Goal: Information Seeking & Learning: Learn about a topic

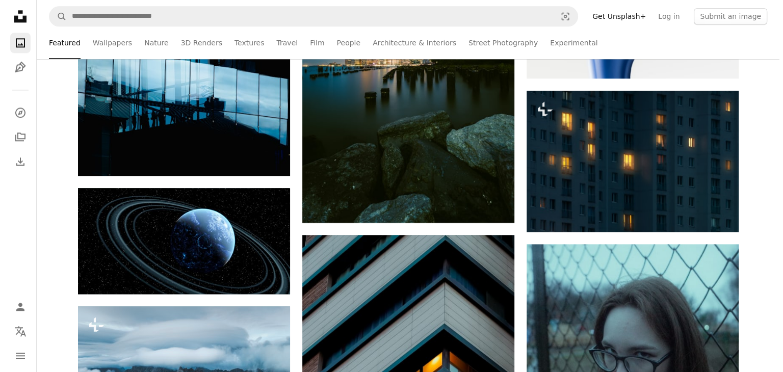
scroll to position [1427, 0]
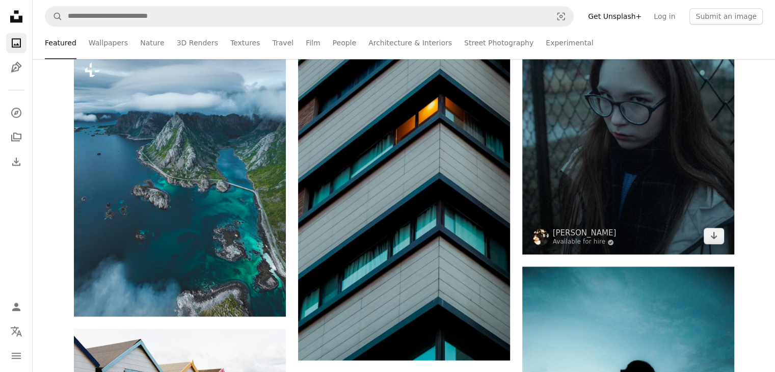
click at [620, 108] on img at bounding box center [628, 121] width 212 height 265
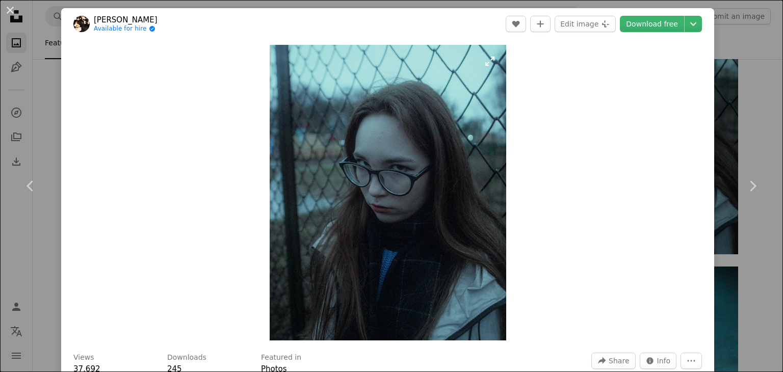
click at [411, 162] on img "Zoom in on this image" at bounding box center [388, 193] width 236 height 296
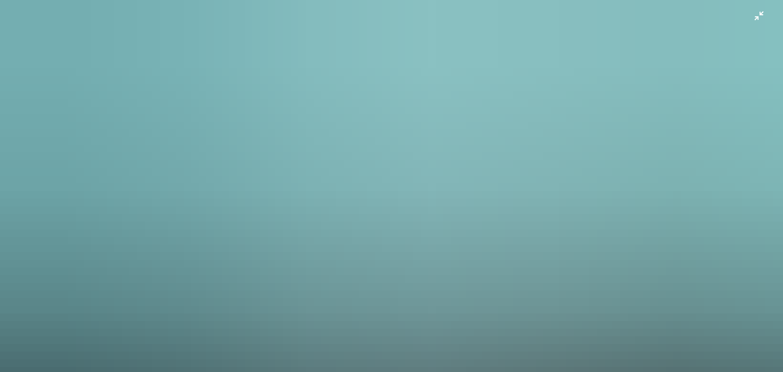
scroll to position [294, 0]
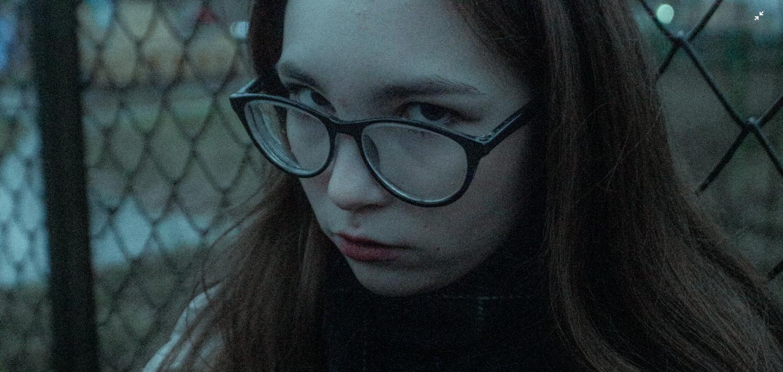
click at [397, 233] on img "Zoom out on this image" at bounding box center [391, 196] width 784 height 980
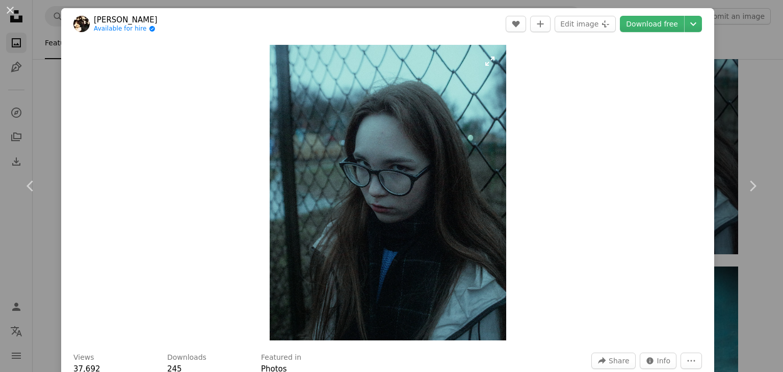
click at [379, 207] on img "Zoom in on this image" at bounding box center [388, 193] width 236 height 296
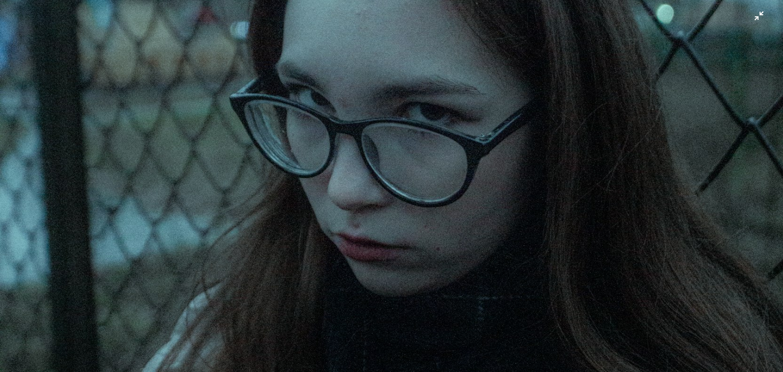
click at [487, 54] on img "Zoom out on this image" at bounding box center [391, 196] width 784 height 980
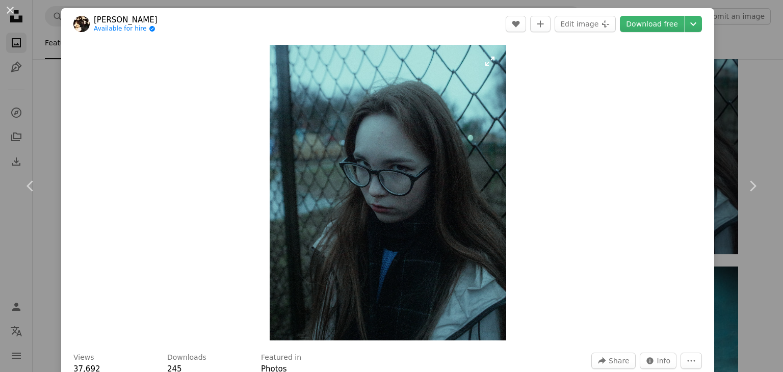
click at [459, 59] on img "Zoom in on this image" at bounding box center [388, 193] width 236 height 296
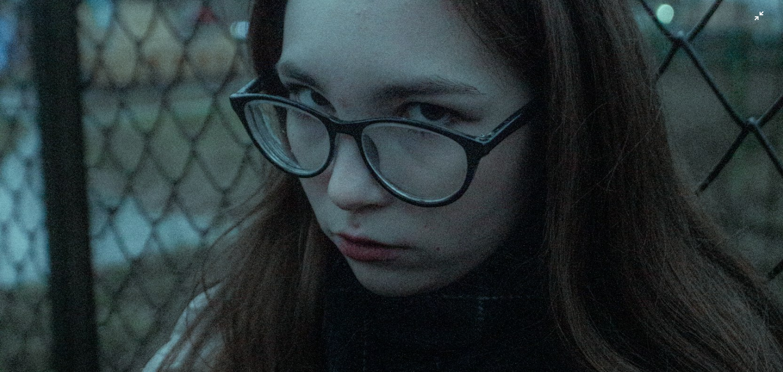
click at [749, 13] on img "Zoom out on this image" at bounding box center [391, 196] width 784 height 980
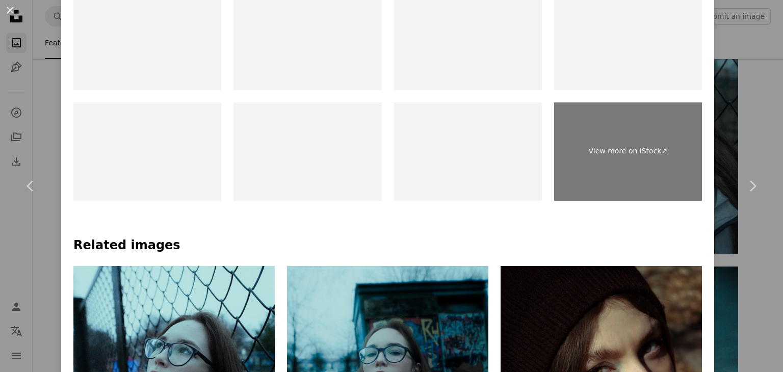
scroll to position [510, 0]
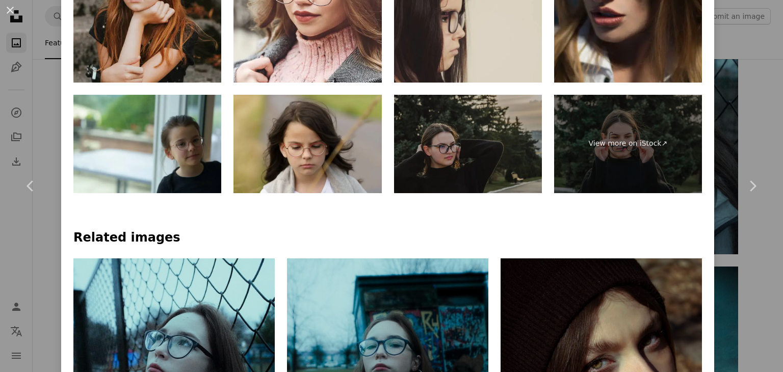
click at [487, 133] on img at bounding box center [468, 144] width 148 height 99
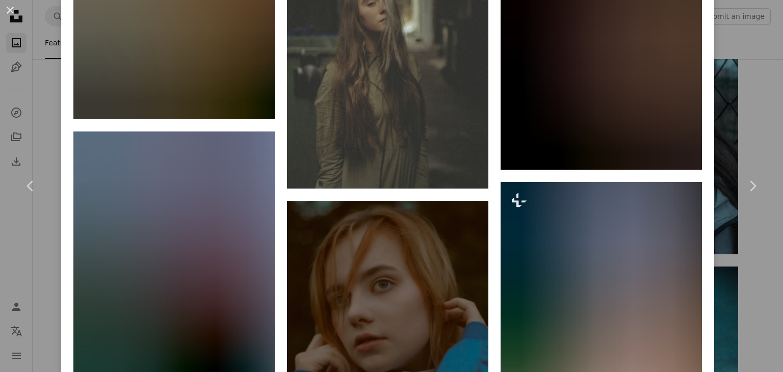
scroll to position [1783, 0]
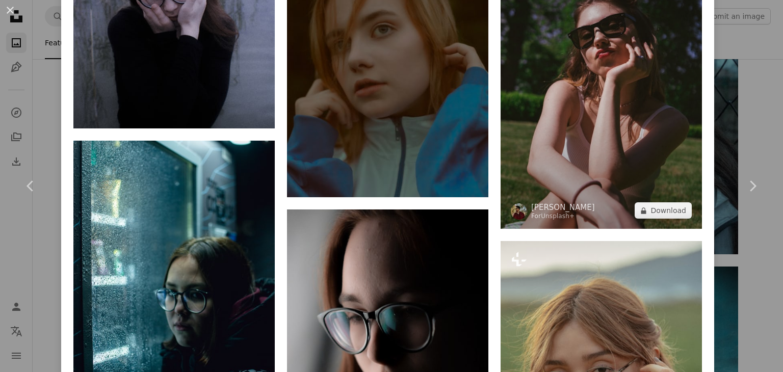
click at [601, 111] on img at bounding box center [600, 78] width 201 height 302
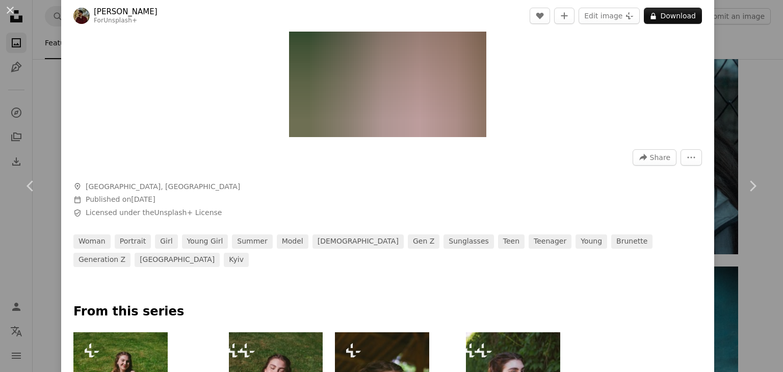
scroll to position [357, 0]
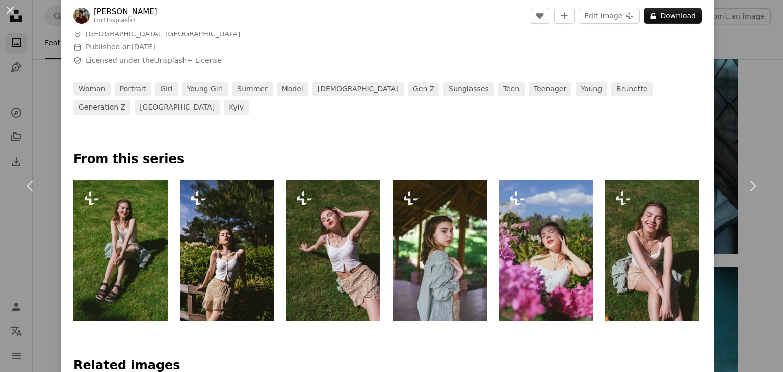
click at [252, 251] on img at bounding box center [227, 250] width 94 height 141
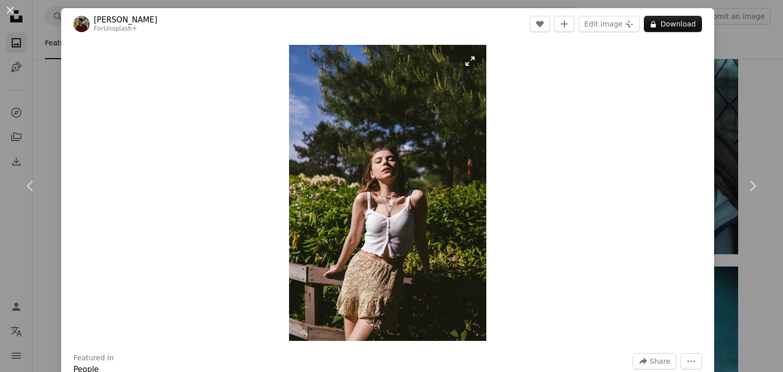
click at [391, 224] on img "Zoom in on this image" at bounding box center [387, 193] width 197 height 296
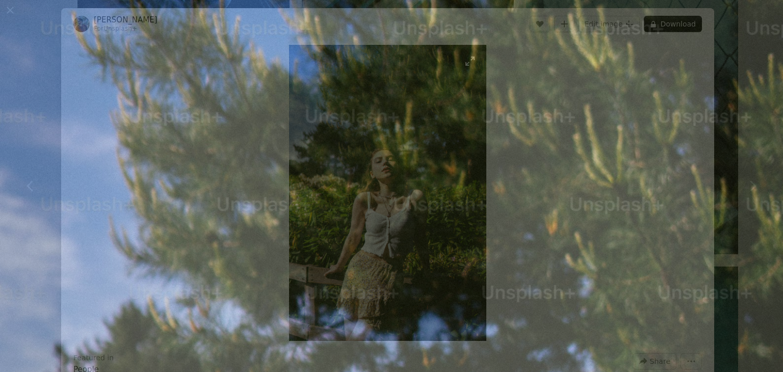
scroll to position [390, 0]
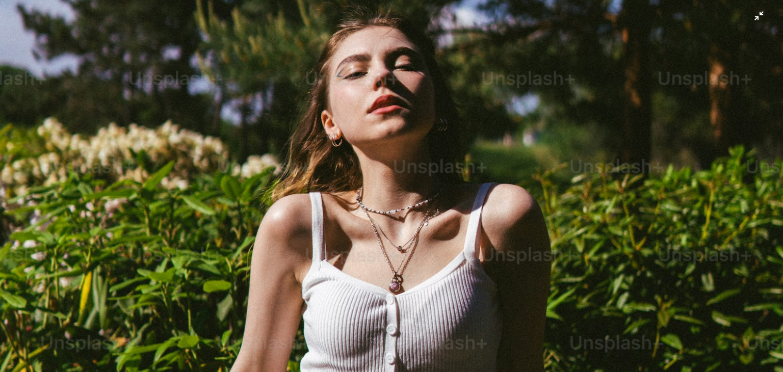
click at [744, 20] on img "Zoom out on this image" at bounding box center [391, 196] width 784 height 1175
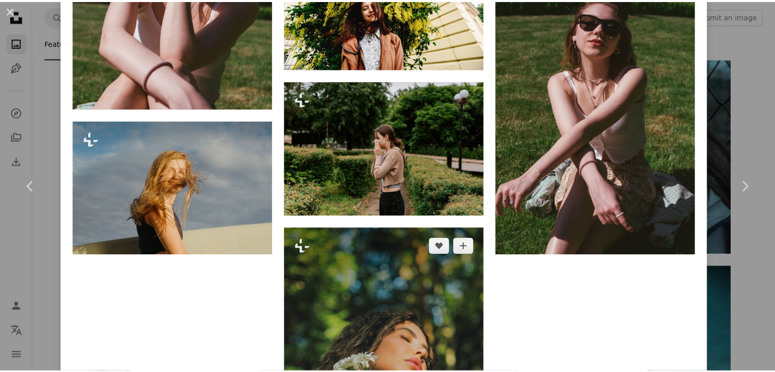
scroll to position [2293, 0]
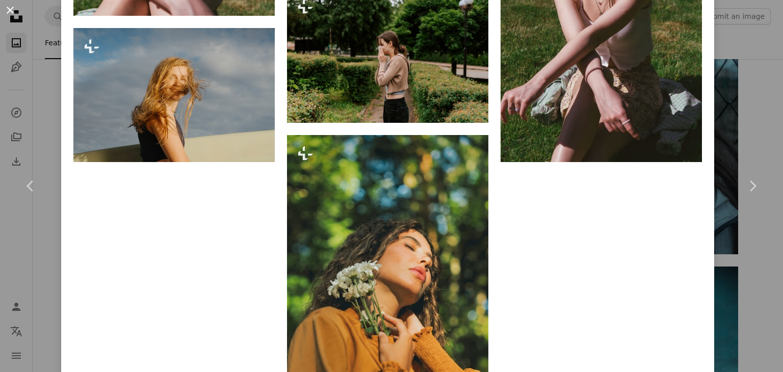
click at [14, 12] on button "An X shape" at bounding box center [10, 10] width 12 height 12
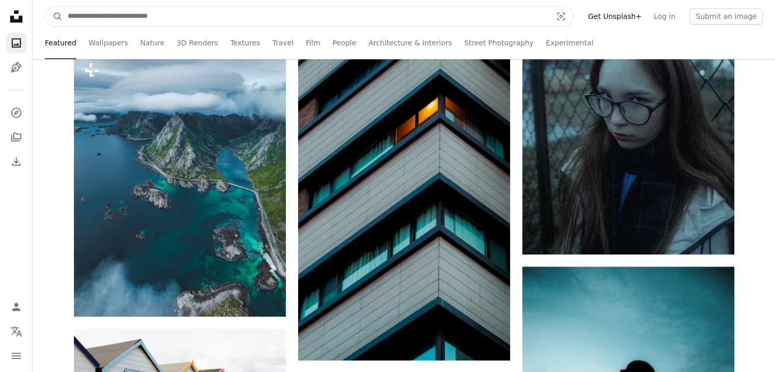
click at [151, 14] on input "Find visuals sitewide" at bounding box center [306, 16] width 486 height 19
type input "*****"
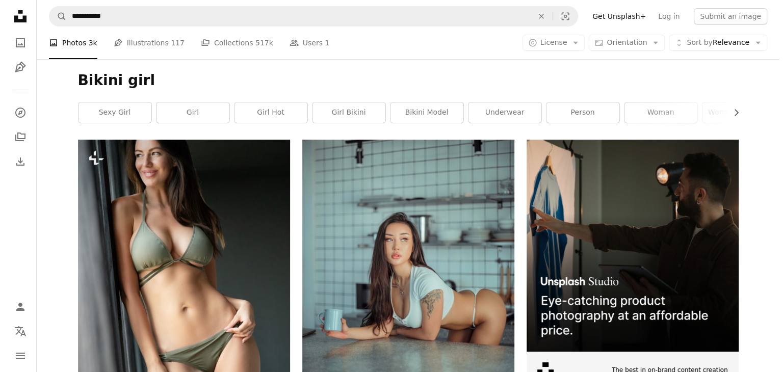
scroll to position [153, 0]
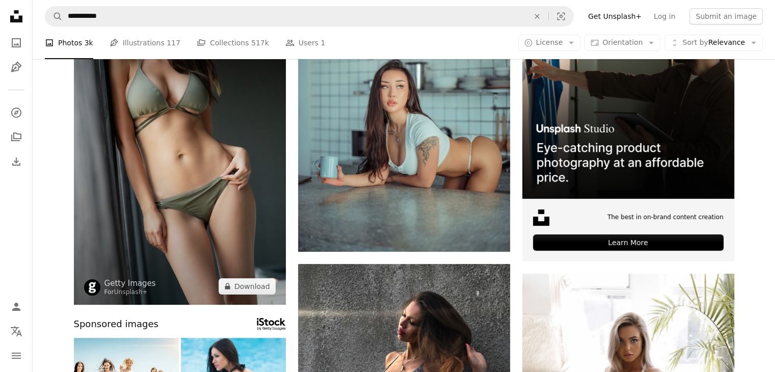
click at [218, 168] on img at bounding box center [180, 146] width 212 height 318
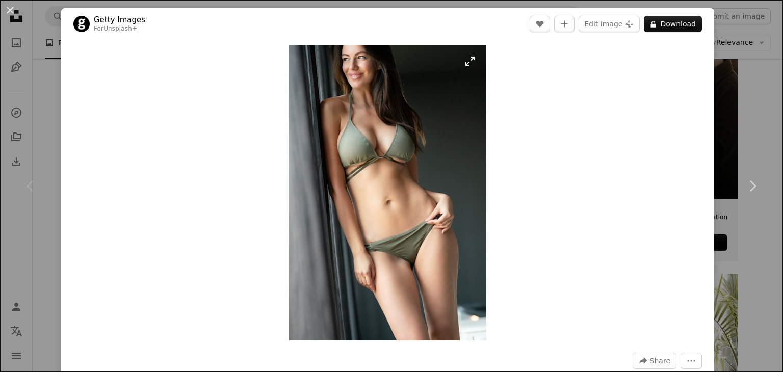
click at [409, 262] on img "Zoom in on this image" at bounding box center [387, 193] width 197 height 296
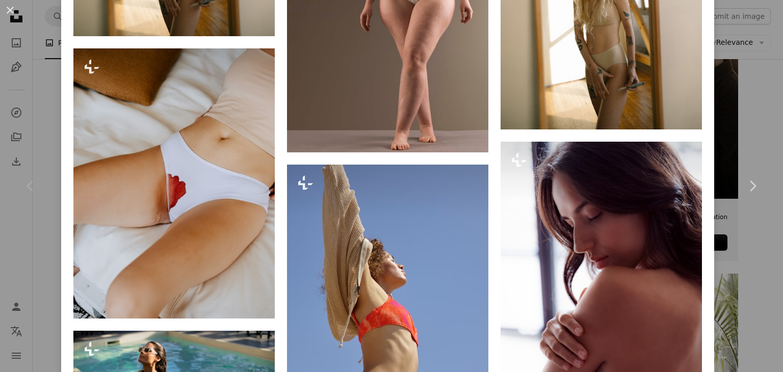
scroll to position [2454, 0]
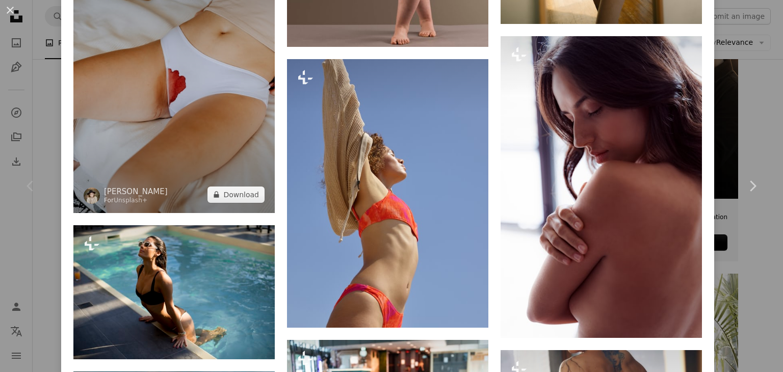
click at [150, 90] on img at bounding box center [173, 78] width 201 height 270
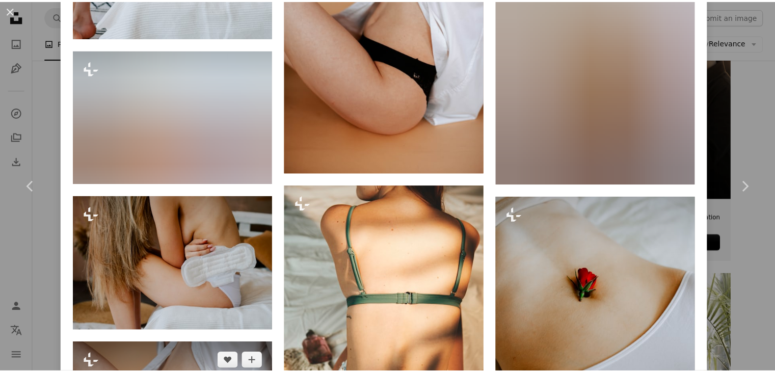
scroll to position [1579, 0]
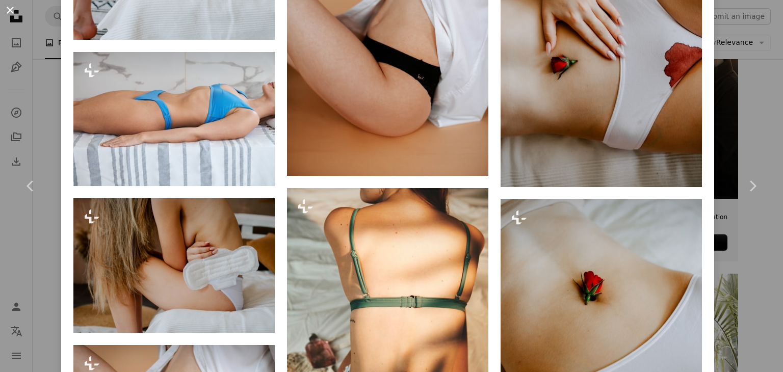
click at [8, 5] on button "An X shape" at bounding box center [10, 10] width 12 height 12
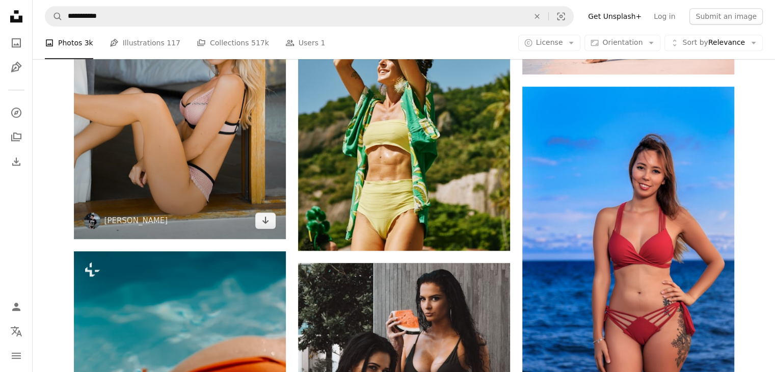
scroll to position [713, 0]
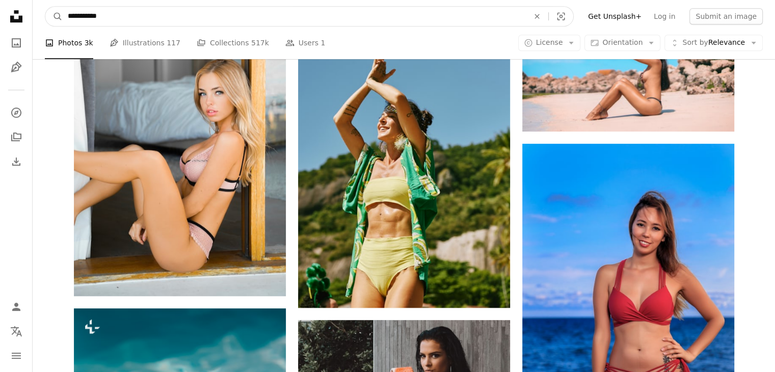
click at [102, 16] on input "**********" at bounding box center [294, 16] width 463 height 19
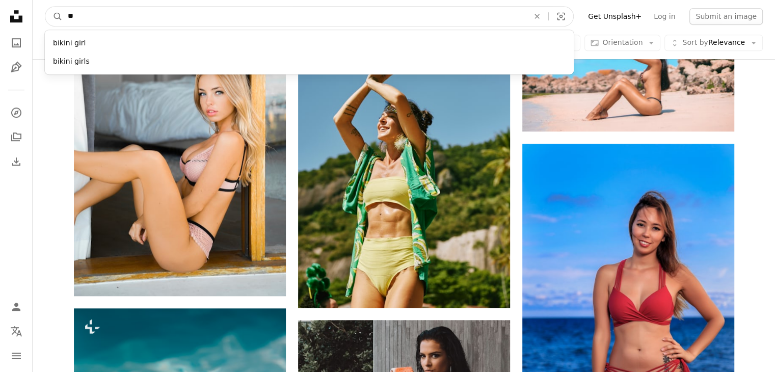
type input "*"
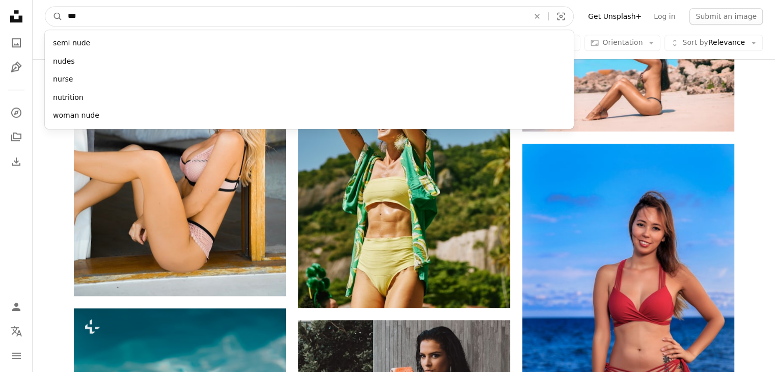
type input "****"
click button "A magnifying glass" at bounding box center [53, 16] width 17 height 19
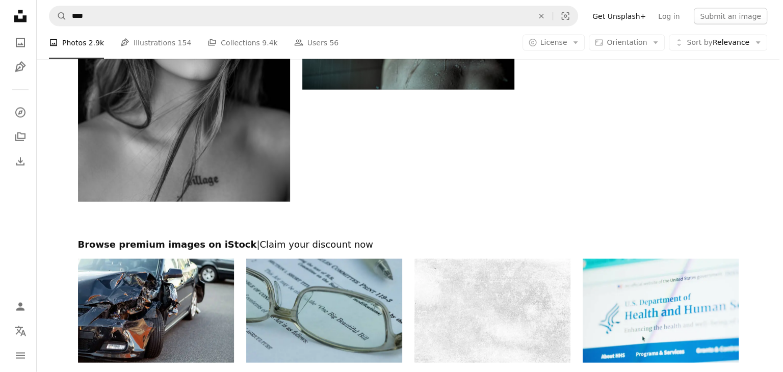
scroll to position [1987, 0]
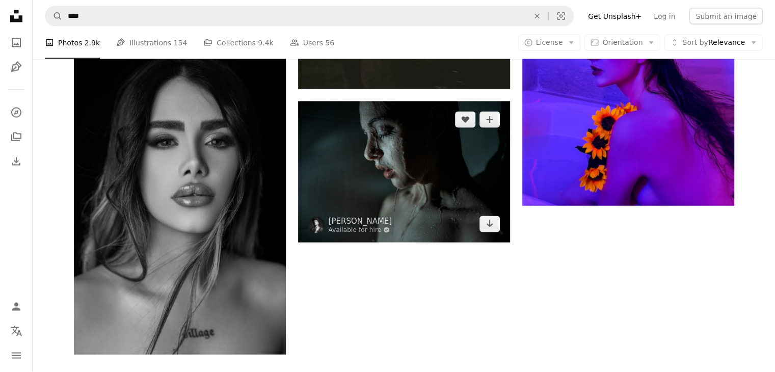
click at [382, 176] on img at bounding box center [404, 171] width 212 height 141
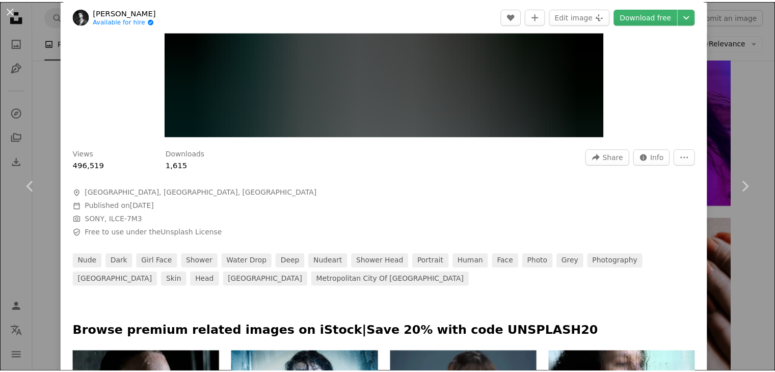
scroll to position [459, 0]
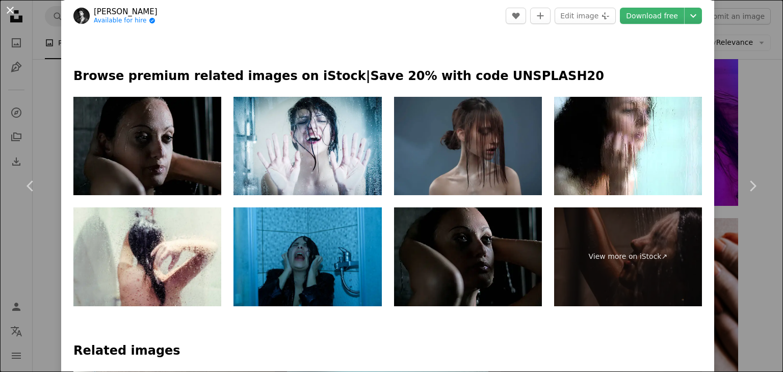
click at [14, 9] on button "An X shape" at bounding box center [10, 10] width 12 height 12
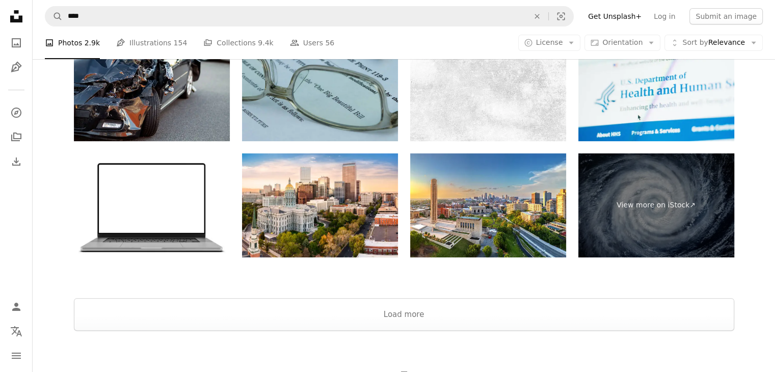
scroll to position [4211, 0]
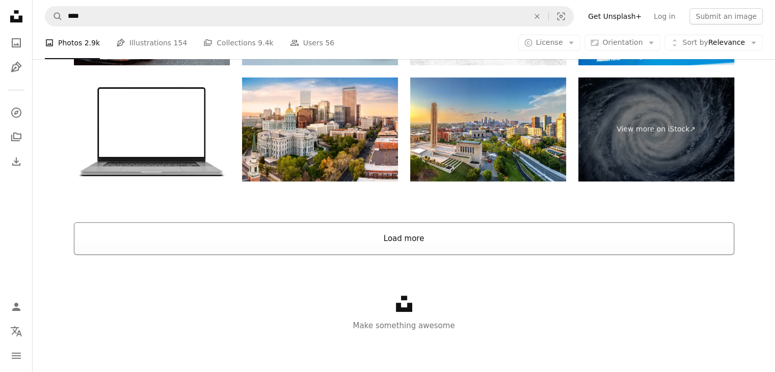
click at [411, 247] on button "Load more" at bounding box center [404, 238] width 660 height 33
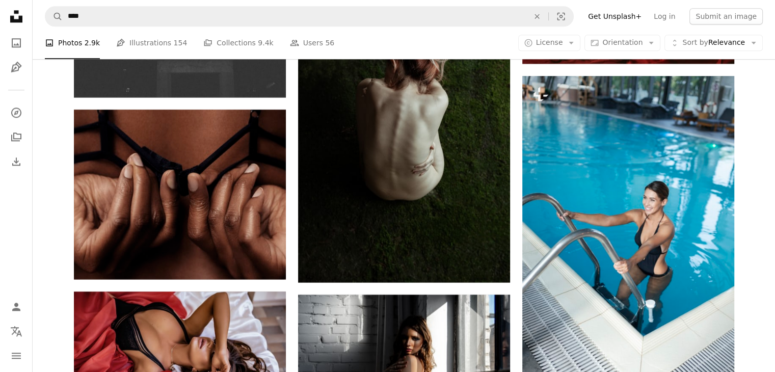
scroll to position [5166, 0]
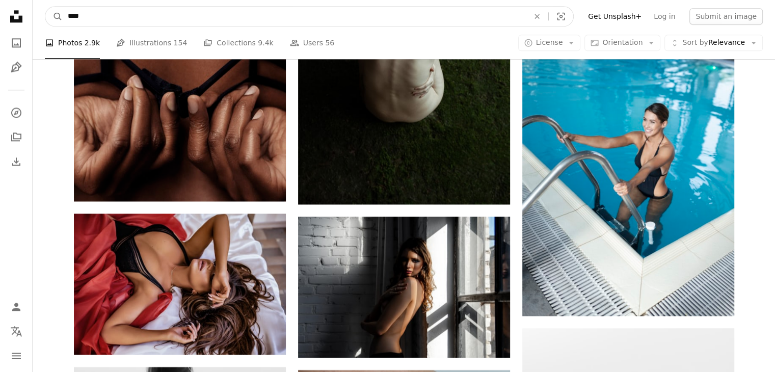
click at [84, 13] on input "****" at bounding box center [294, 16] width 463 height 19
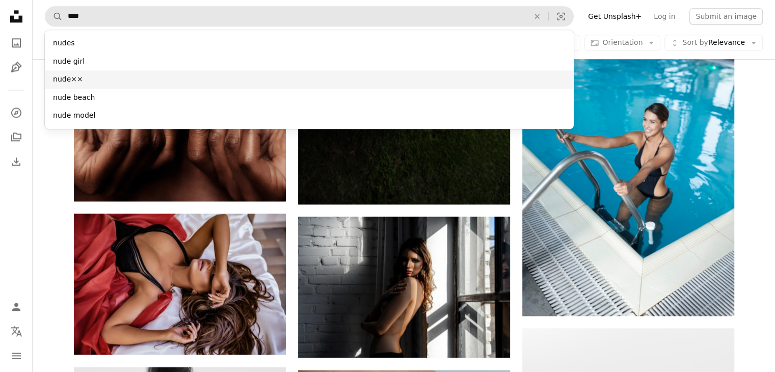
click at [78, 77] on div "nude××" at bounding box center [309, 79] width 529 height 18
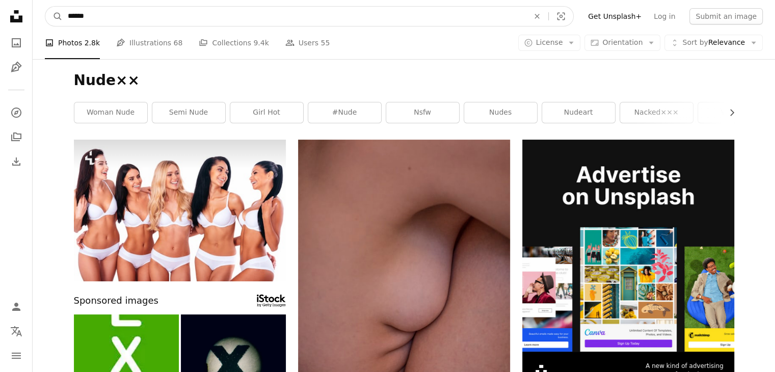
click at [94, 16] on input "******" at bounding box center [294, 16] width 463 height 19
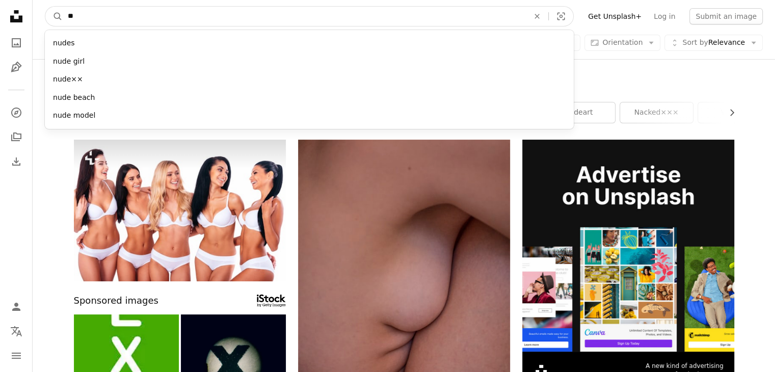
type input "*"
type input "***"
click button "A magnifying glass" at bounding box center [53, 16] width 17 height 19
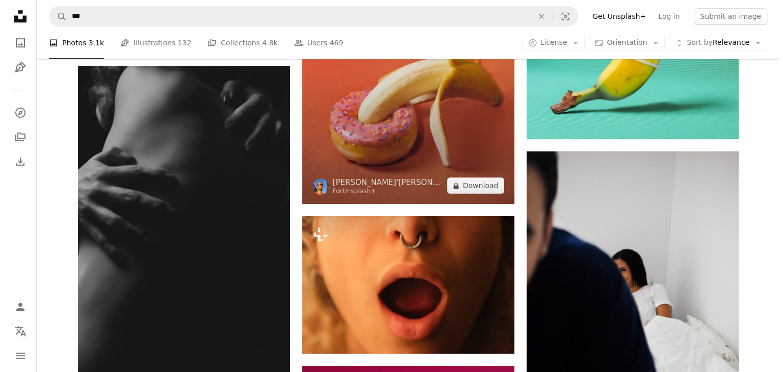
scroll to position [764, 0]
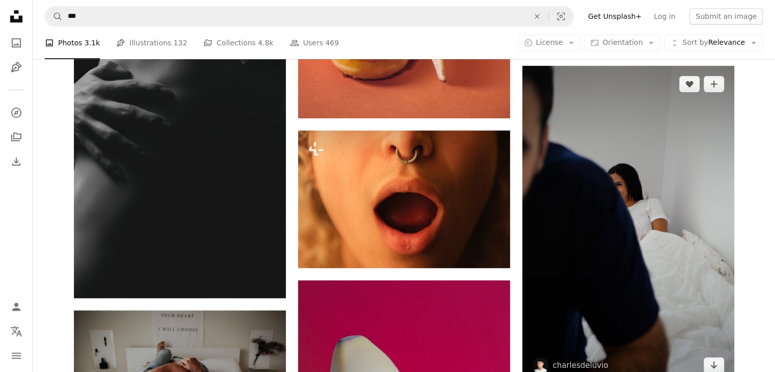
click at [574, 179] on img at bounding box center [628, 225] width 212 height 318
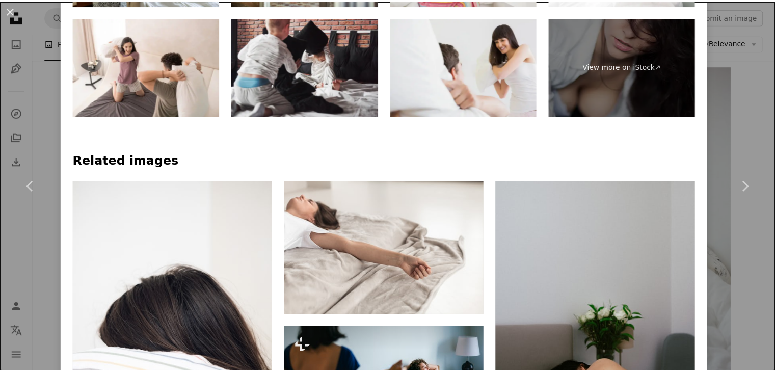
scroll to position [662, 0]
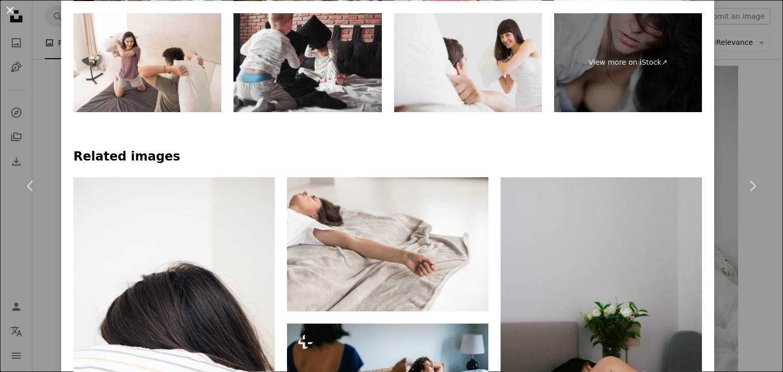
click at [8, 7] on button "An X shape" at bounding box center [10, 10] width 12 height 12
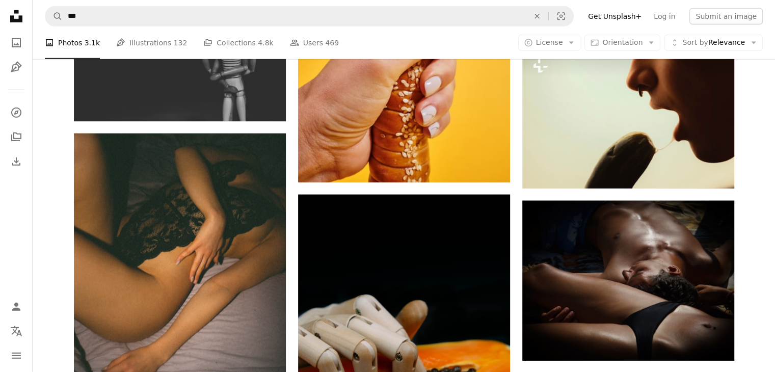
scroll to position [3312, 0]
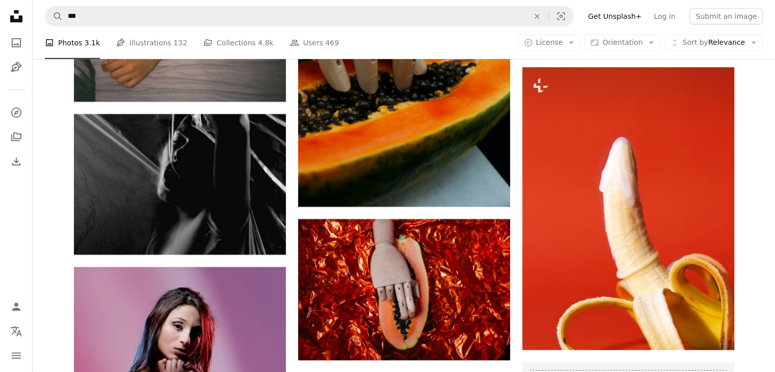
click at [21, 22] on icon at bounding box center [16, 16] width 12 height 12
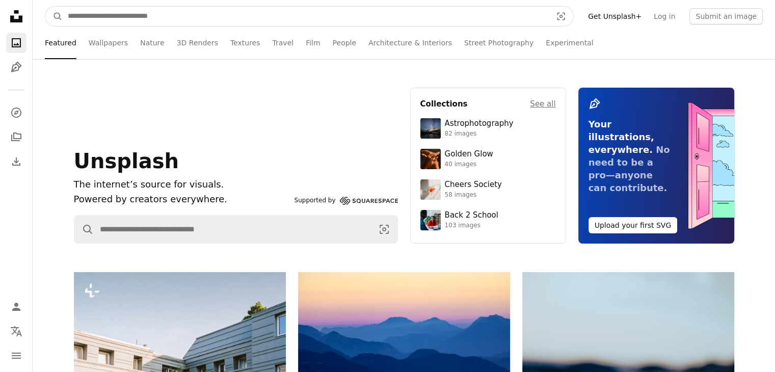
click at [96, 9] on input "Find visuals sitewide" at bounding box center [306, 16] width 486 height 19
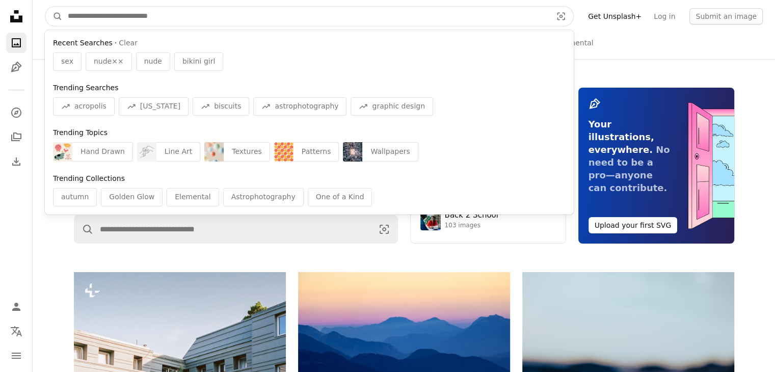
click at [120, 49] on div "Find visuals sitewide" at bounding box center [309, 50] width 513 height 4
click at [120, 46] on button "Clear" at bounding box center [128, 43] width 19 height 10
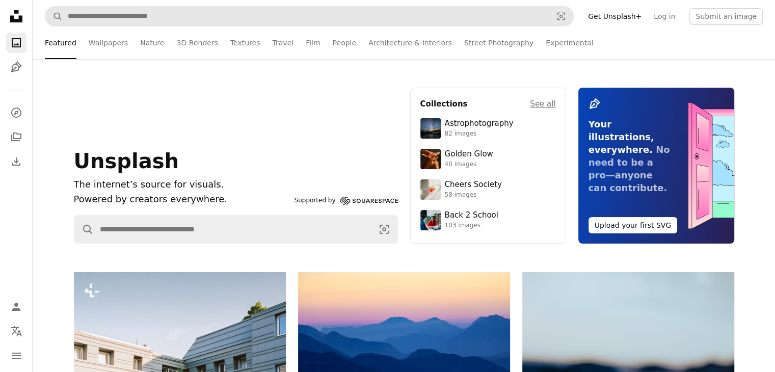
click at [63, 205] on div "Unsplash The internet’s source for visuals. Powered by creators everywhere. Sup…" at bounding box center [404, 166] width 685 height 156
